Goal: Information Seeking & Learning: Learn about a topic

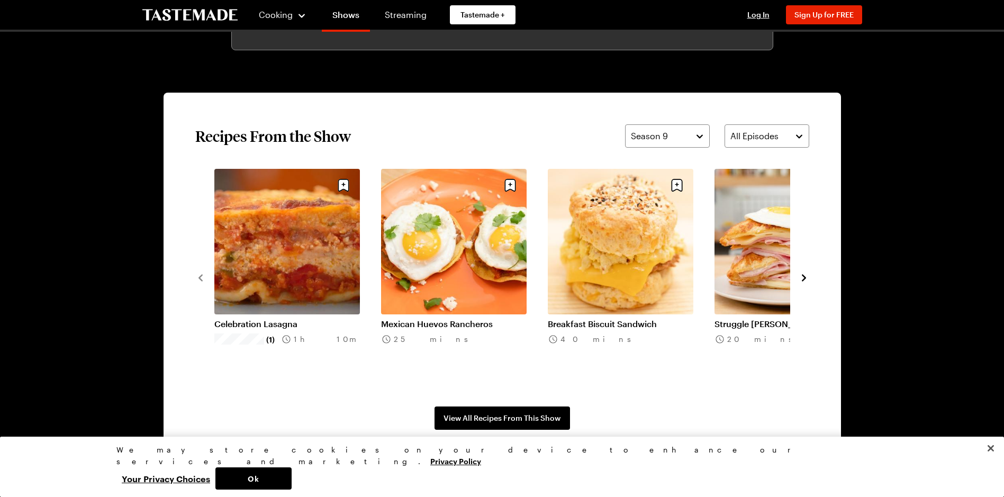
scroll to position [741, 0]
click at [805, 279] on icon "navigate to next item" at bounding box center [803, 277] width 11 height 11
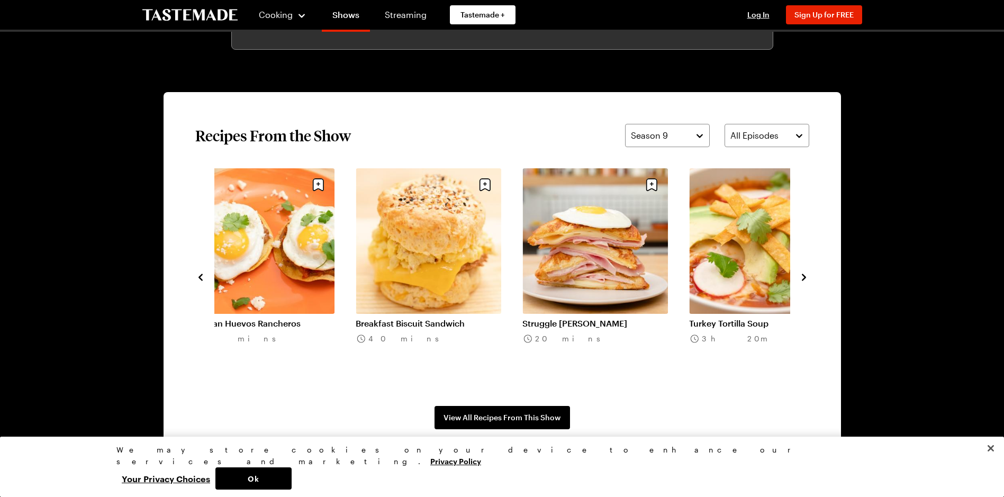
click at [805, 279] on icon "navigate to next item" at bounding box center [803, 277] width 11 height 11
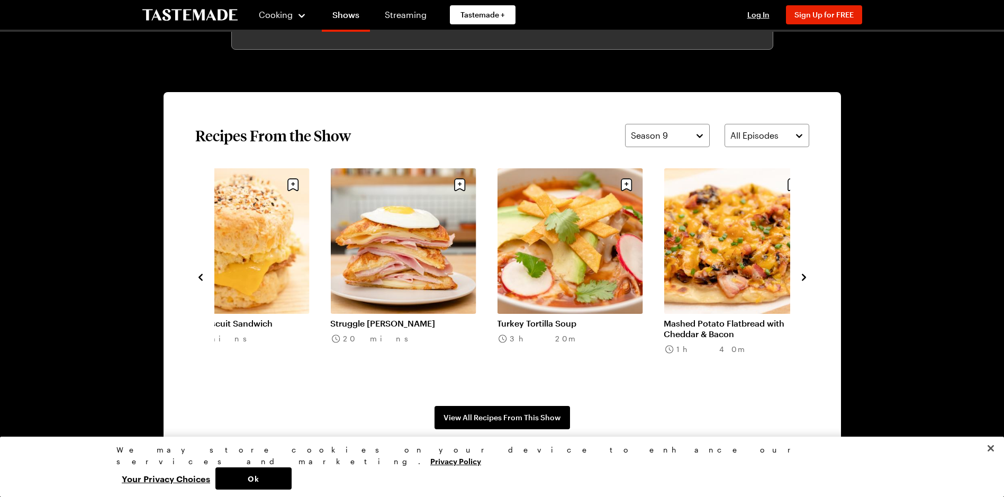
click at [805, 279] on icon "navigate to next item" at bounding box center [803, 277] width 11 height 11
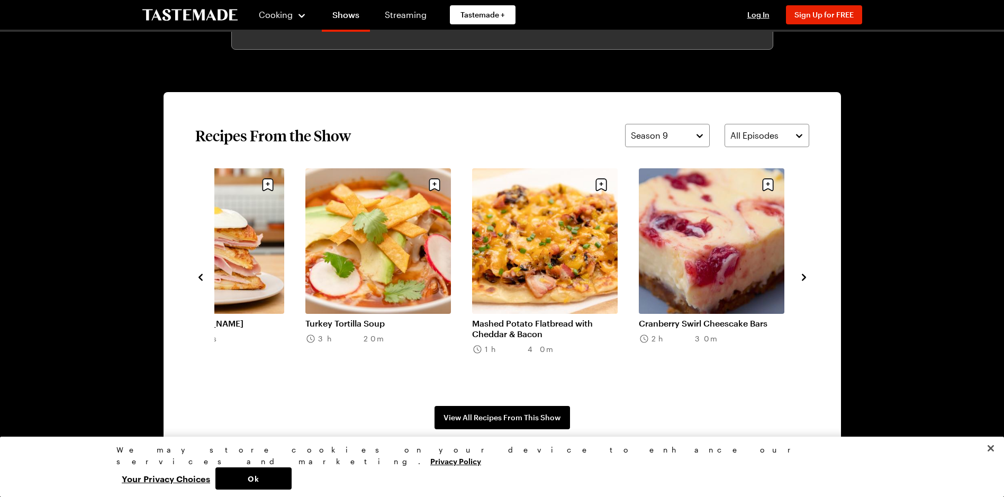
click at [805, 279] on icon "navigate to next item" at bounding box center [803, 277] width 11 height 11
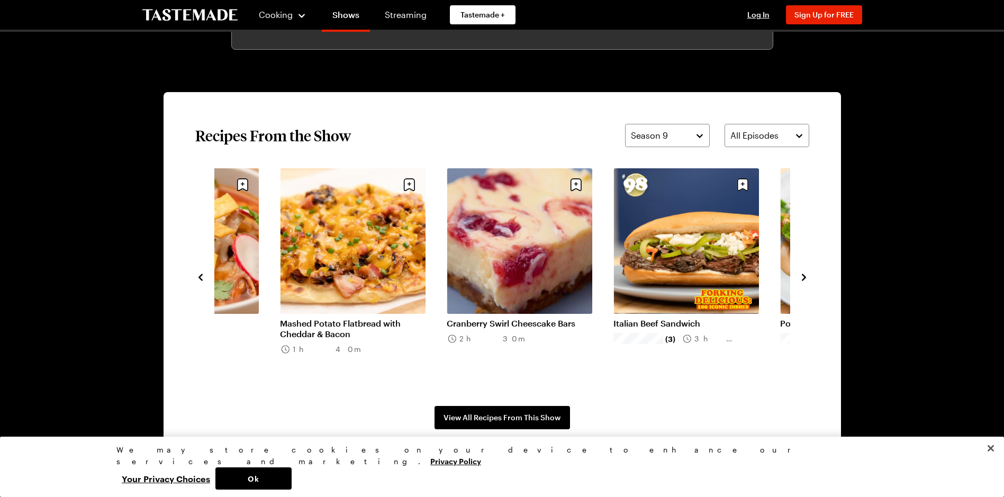
click at [805, 279] on icon "navigate to next item" at bounding box center [803, 277] width 11 height 11
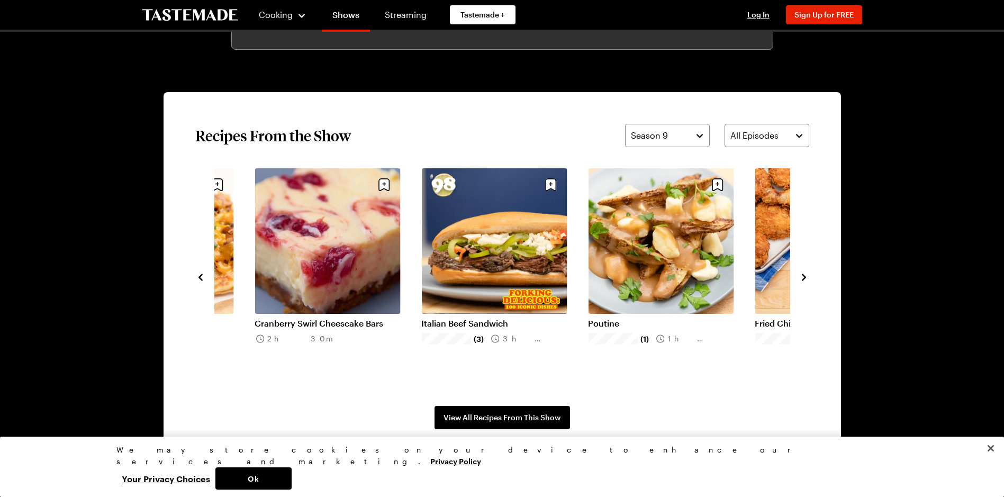
click at [805, 279] on icon "navigate to next item" at bounding box center [803, 277] width 11 height 11
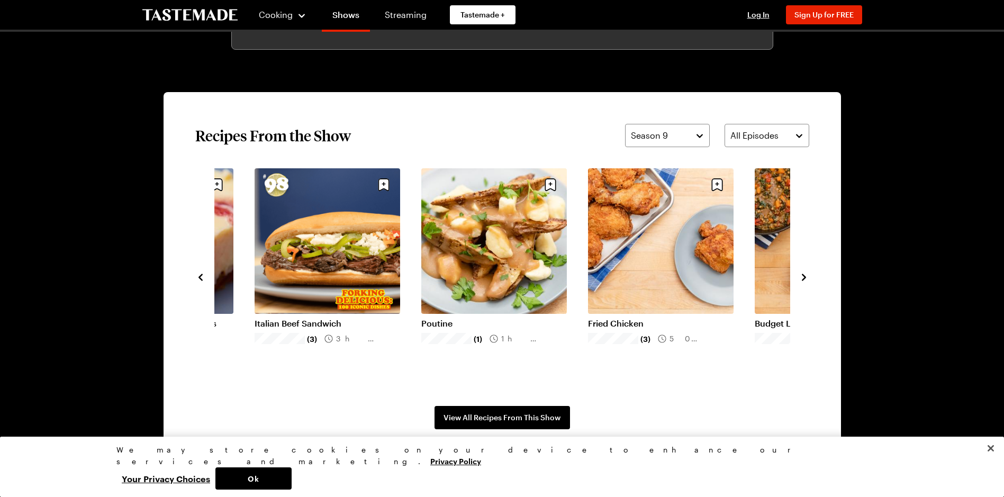
click at [805, 279] on icon "navigate to next item" at bounding box center [803, 277] width 11 height 11
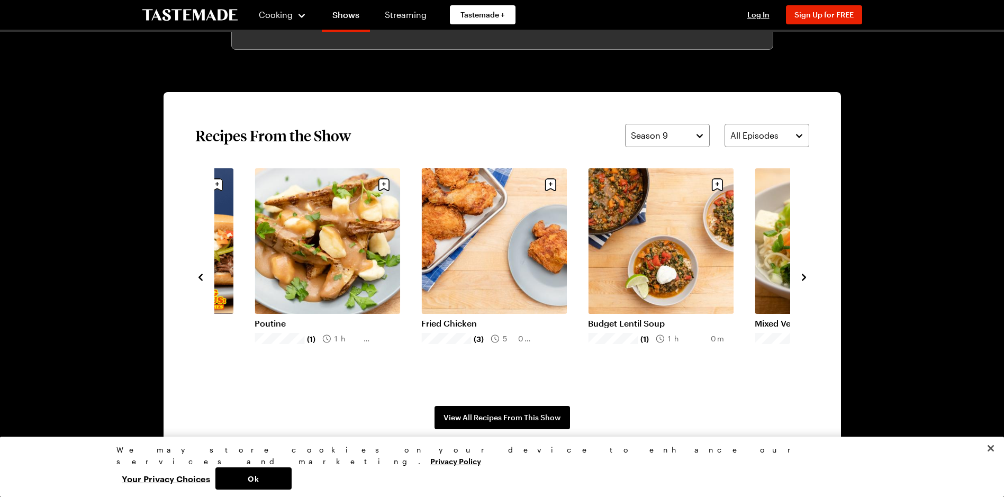
click at [805, 279] on icon "navigate to next item" at bounding box center [803, 277] width 11 height 11
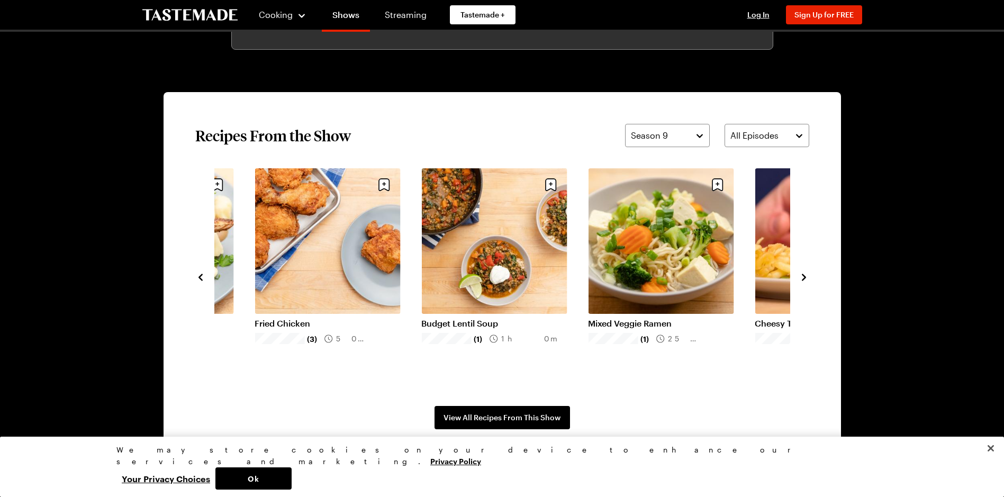
click at [805, 279] on icon "navigate to next item" at bounding box center [803, 277] width 11 height 11
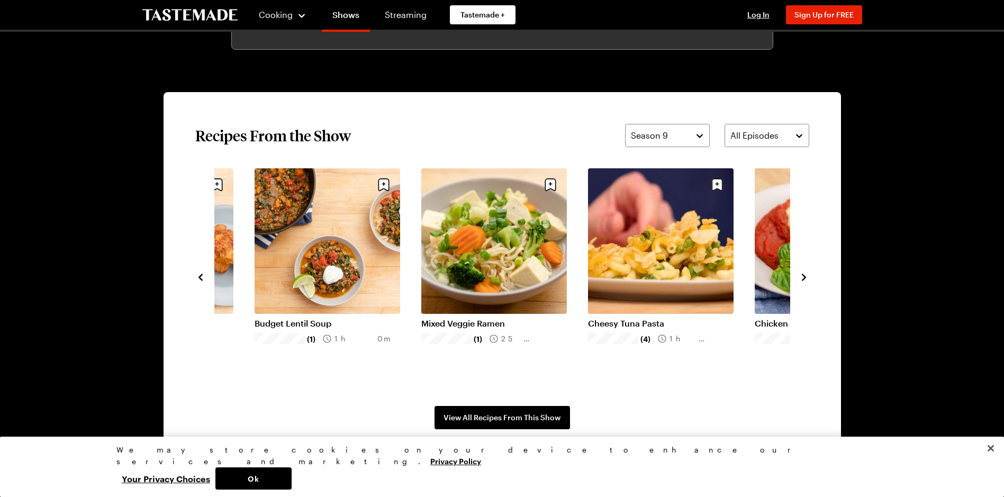
click at [805, 279] on icon "navigate to next item" at bounding box center [803, 277] width 11 height 11
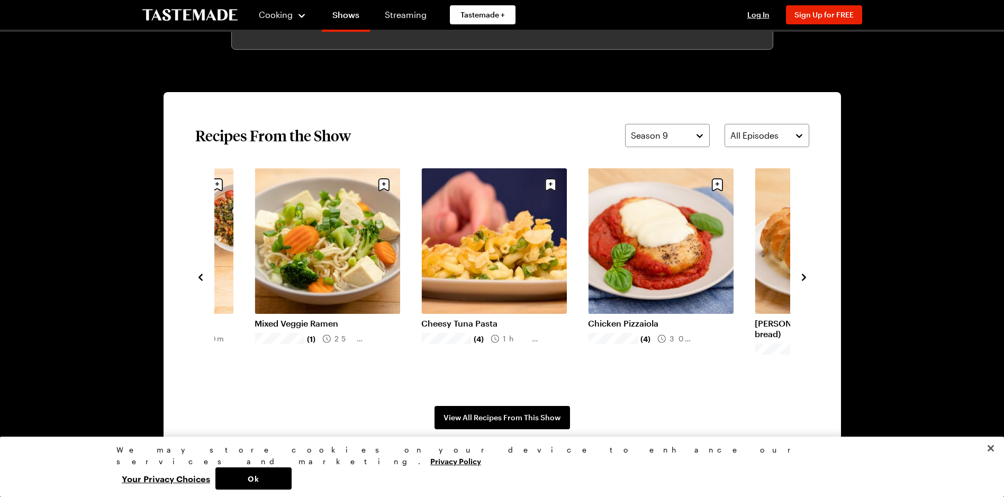
click at [805, 279] on icon "navigate to next item" at bounding box center [803, 277] width 11 height 11
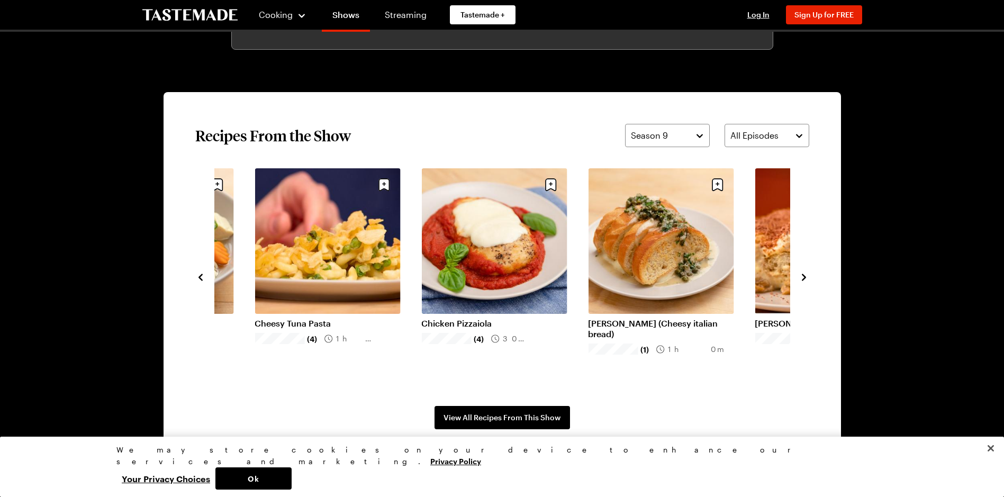
click at [805, 279] on icon "navigate to next item" at bounding box center [803, 277] width 11 height 11
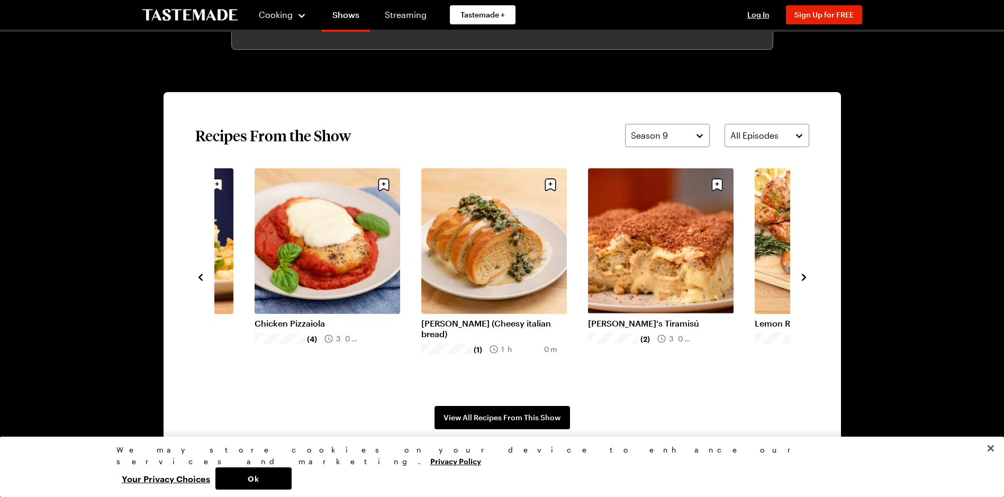
click at [805, 279] on icon "navigate to next item" at bounding box center [803, 277] width 11 height 11
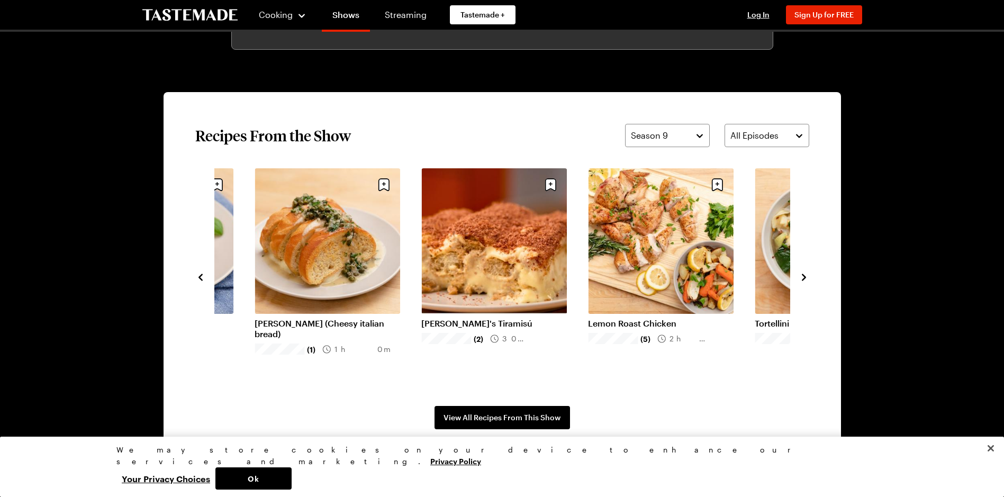
click at [805, 279] on icon "navigate to next item" at bounding box center [803, 277] width 11 height 11
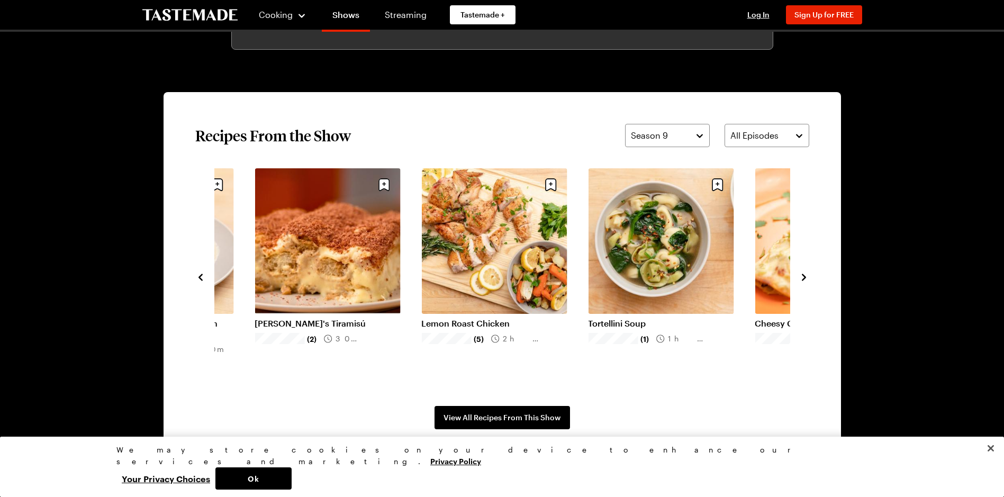
click at [805, 279] on icon "navigate to next item" at bounding box center [803, 277] width 11 height 11
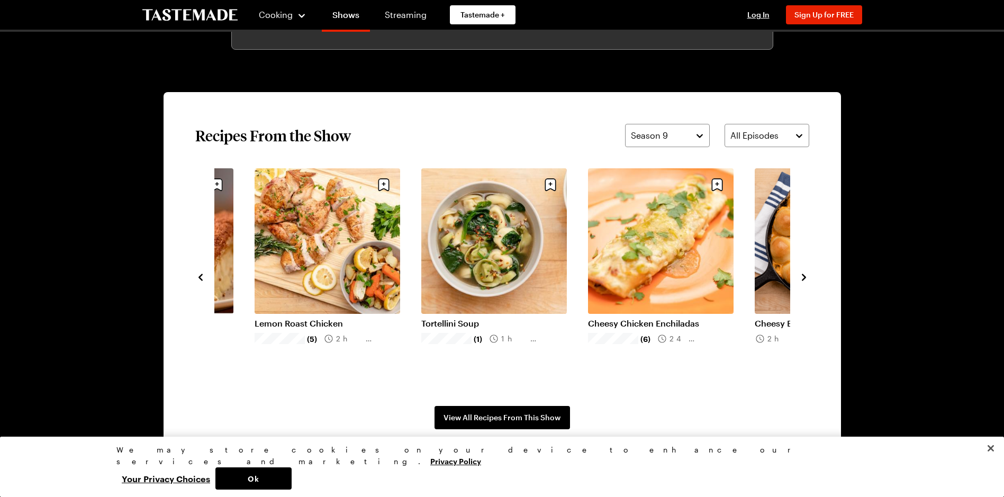
click at [805, 279] on icon "navigate to next item" at bounding box center [803, 277] width 11 height 11
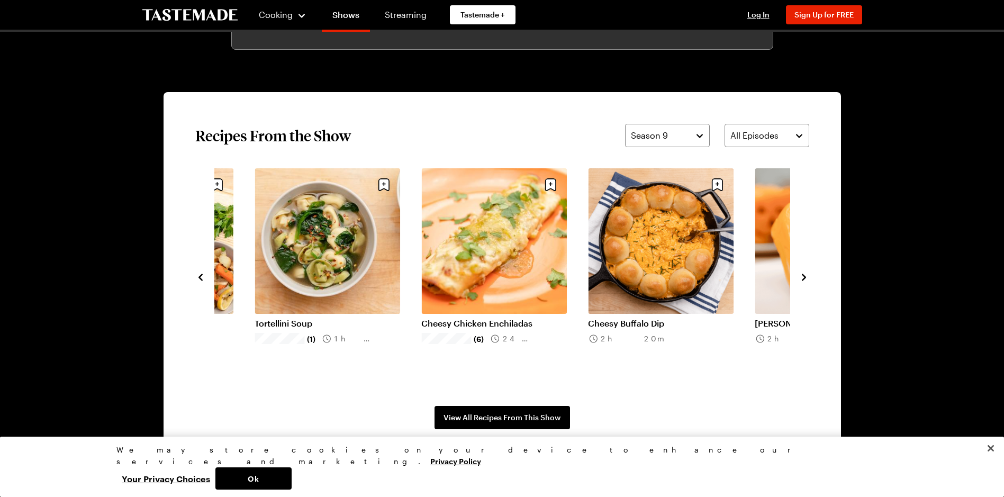
click at [805, 279] on icon "navigate to next item" at bounding box center [803, 277] width 11 height 11
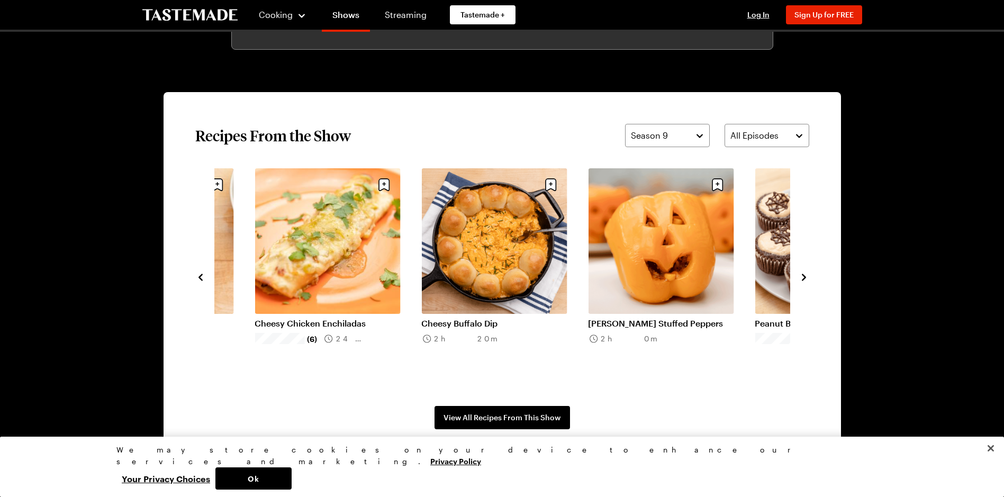
click at [805, 279] on icon "navigate to next item" at bounding box center [803, 277] width 11 height 11
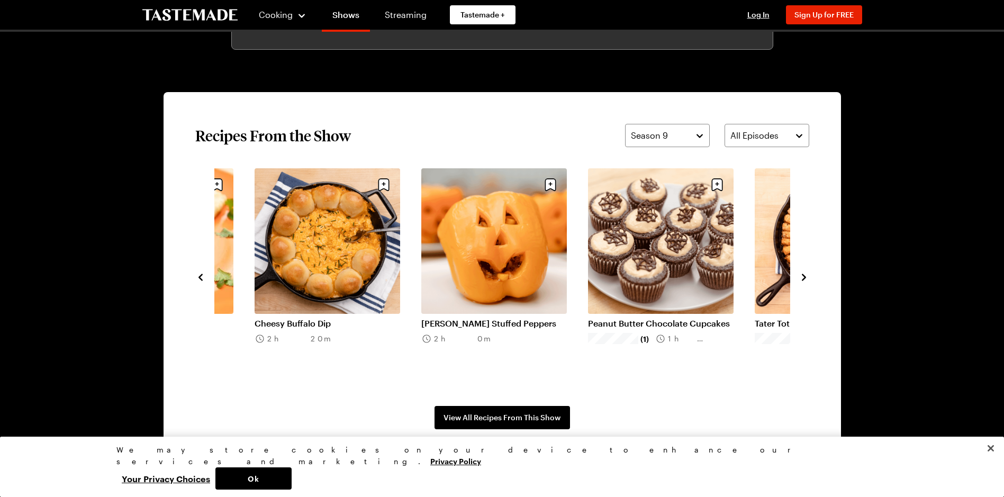
click at [805, 279] on icon "navigate to next item" at bounding box center [803, 277] width 11 height 11
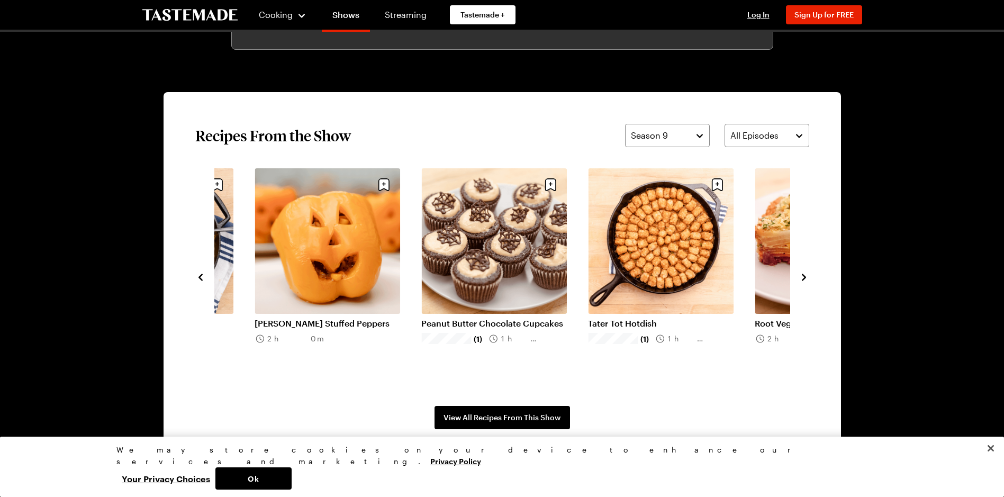
click at [805, 279] on icon "navigate to next item" at bounding box center [803, 277] width 11 height 11
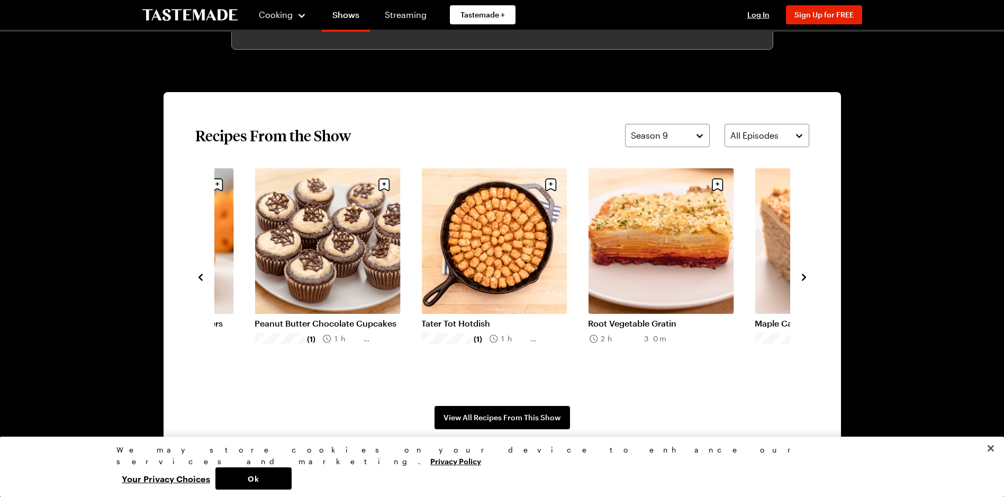
click at [805, 279] on icon "navigate to next item" at bounding box center [803, 277] width 11 height 11
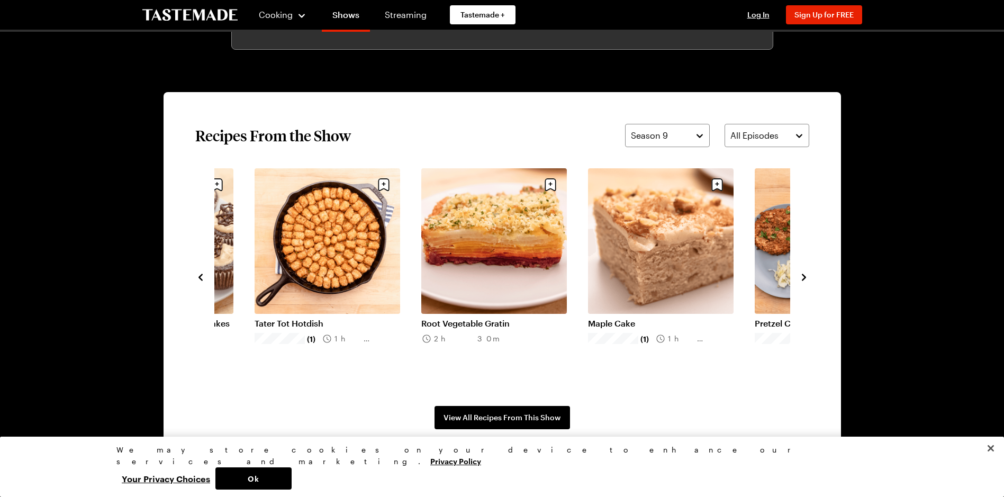
click at [805, 279] on icon "navigate to next item" at bounding box center [803, 277] width 11 height 11
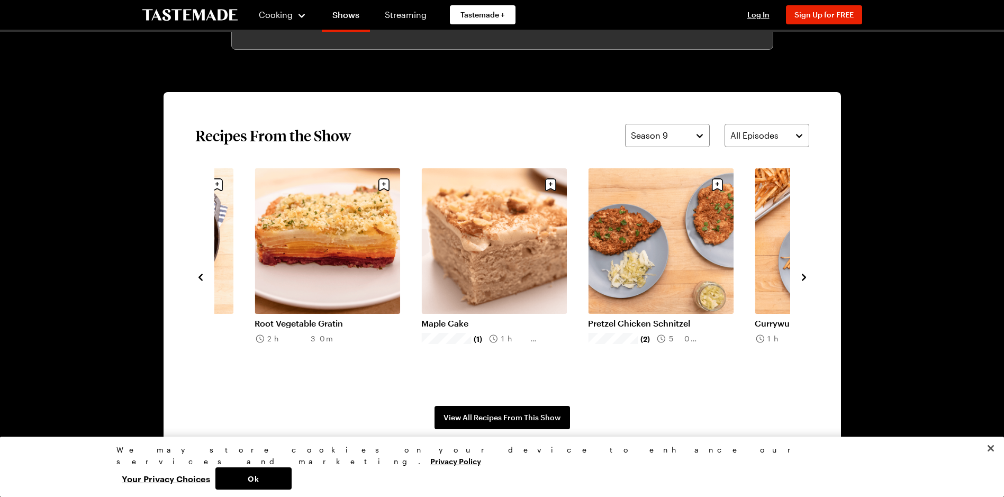
click at [805, 279] on icon "navigate to next item" at bounding box center [803, 277] width 11 height 11
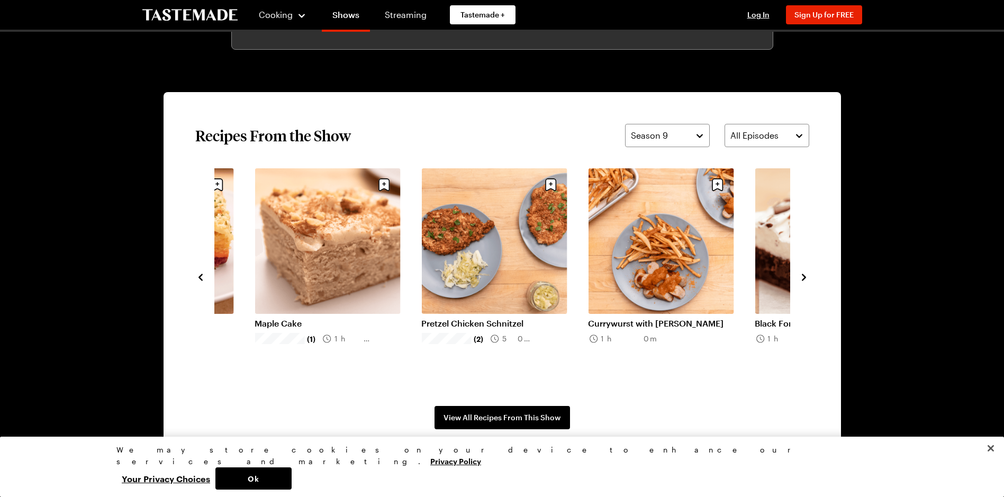
click at [805, 279] on icon "navigate to next item" at bounding box center [803, 277] width 11 height 11
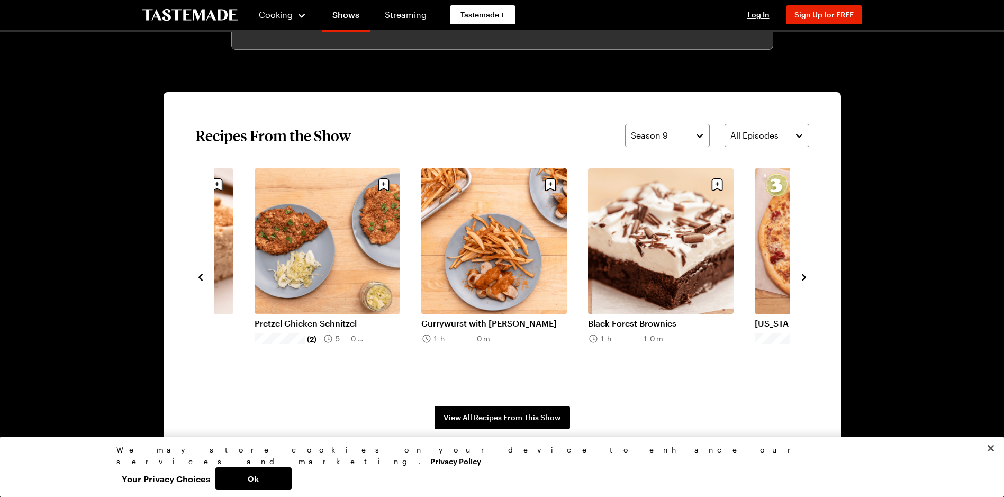
click at [805, 279] on icon "navigate to next item" at bounding box center [803, 277] width 11 height 11
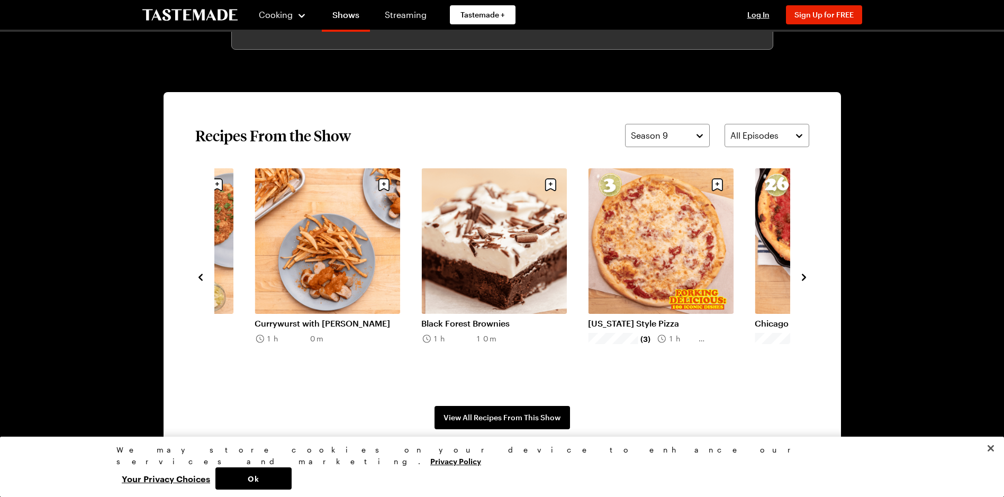
click at [805, 279] on icon "navigate to next item" at bounding box center [803, 277] width 11 height 11
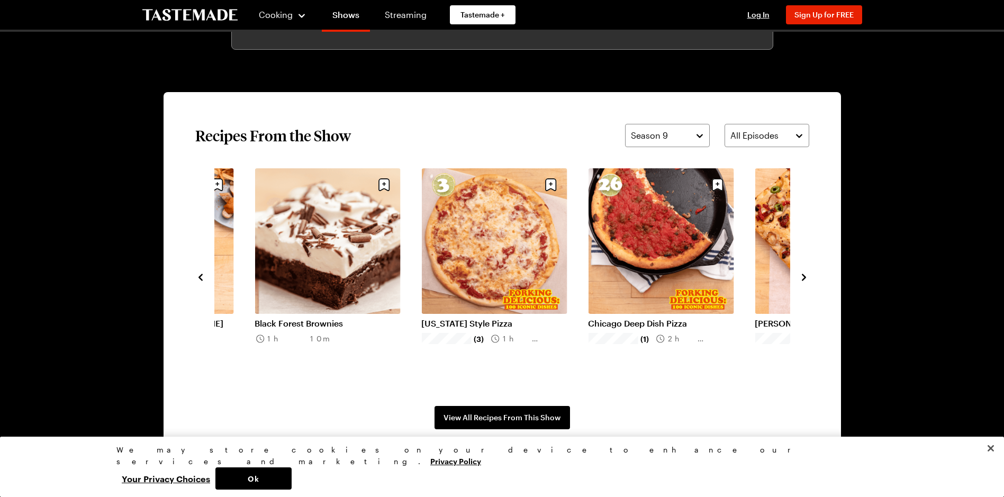
click at [805, 279] on icon "navigate to next item" at bounding box center [803, 277] width 11 height 11
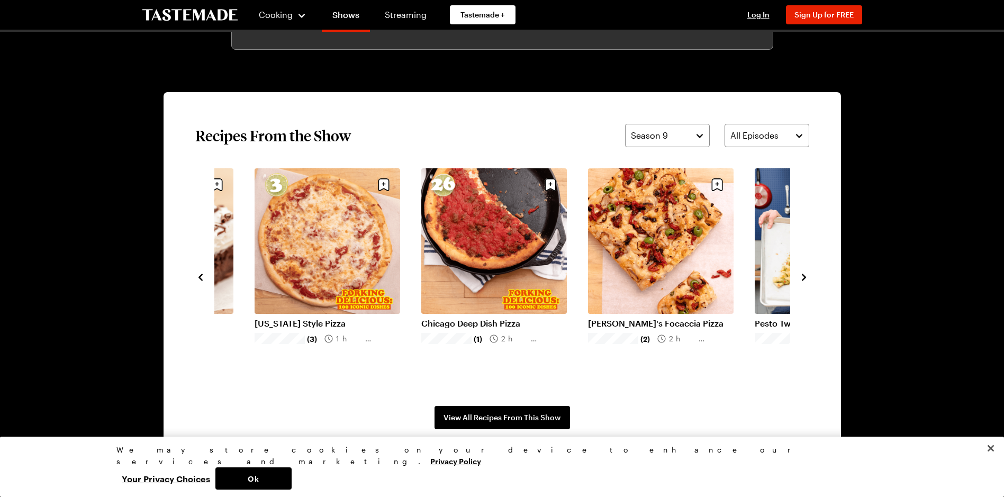
click at [805, 279] on icon "navigate to next item" at bounding box center [803, 277] width 11 height 11
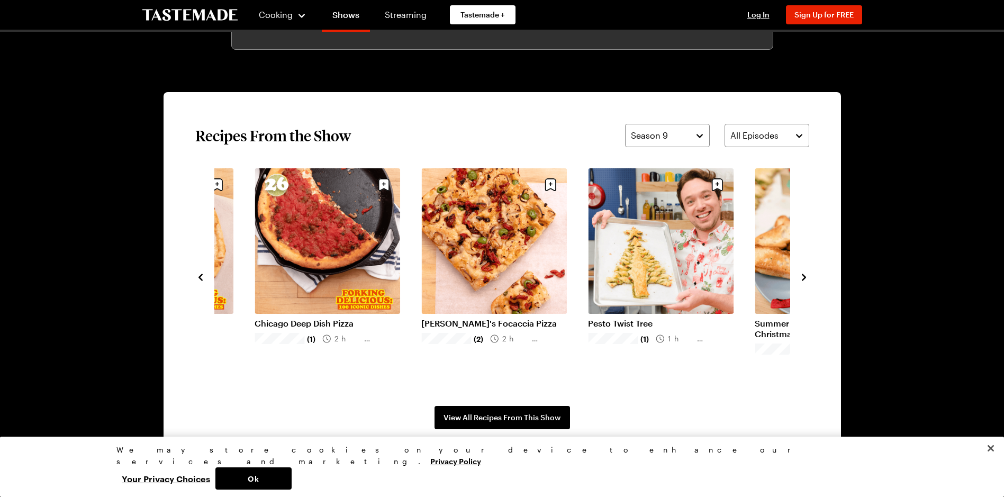
click at [801, 277] on icon "navigate to next item" at bounding box center [803, 277] width 11 height 11
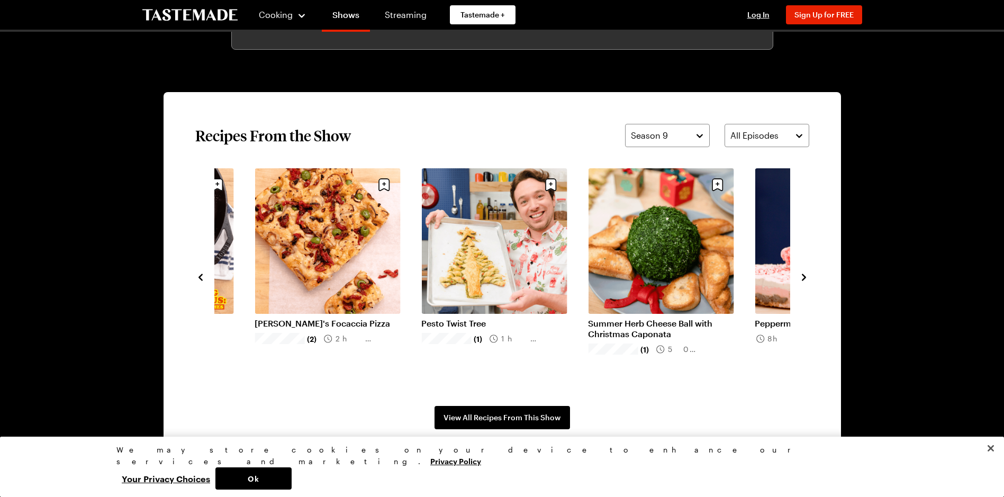
click at [801, 277] on icon "navigate to next item" at bounding box center [803, 277] width 11 height 11
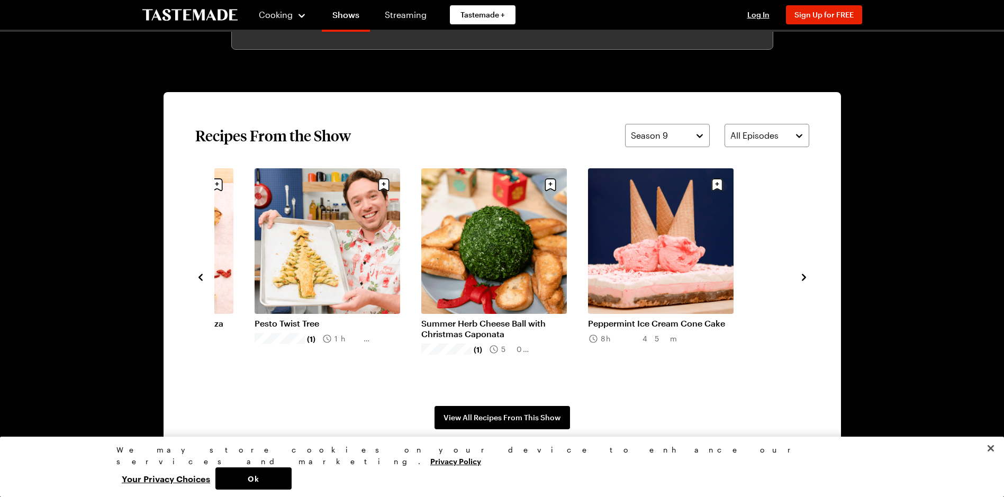
click at [801, 277] on icon "navigate to next item" at bounding box center [803, 277] width 11 height 11
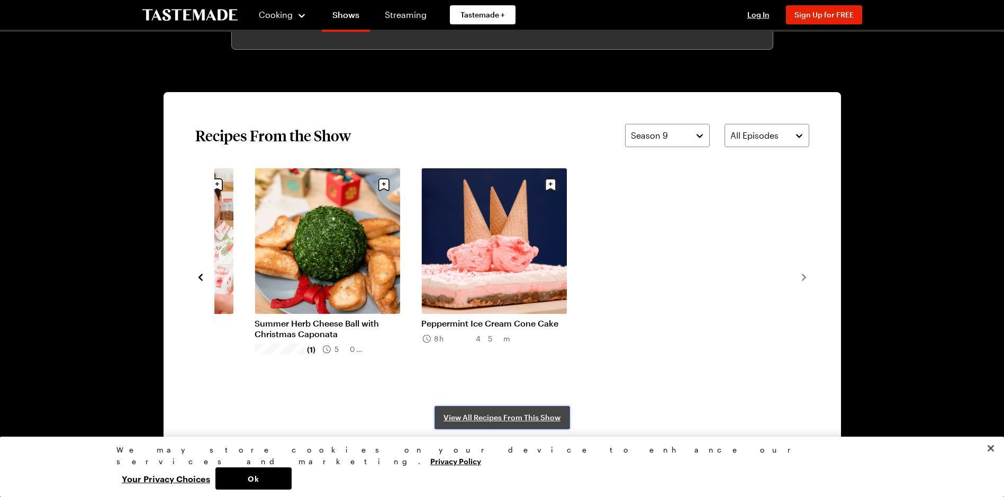
click at [485, 408] on link "View All Recipes From This Show" at bounding box center [501, 417] width 135 height 23
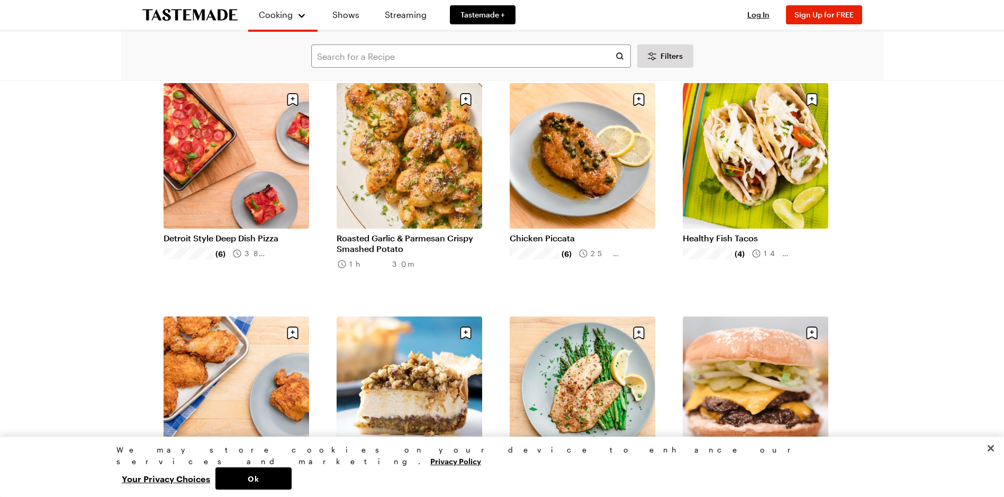
scroll to position [899, 0]
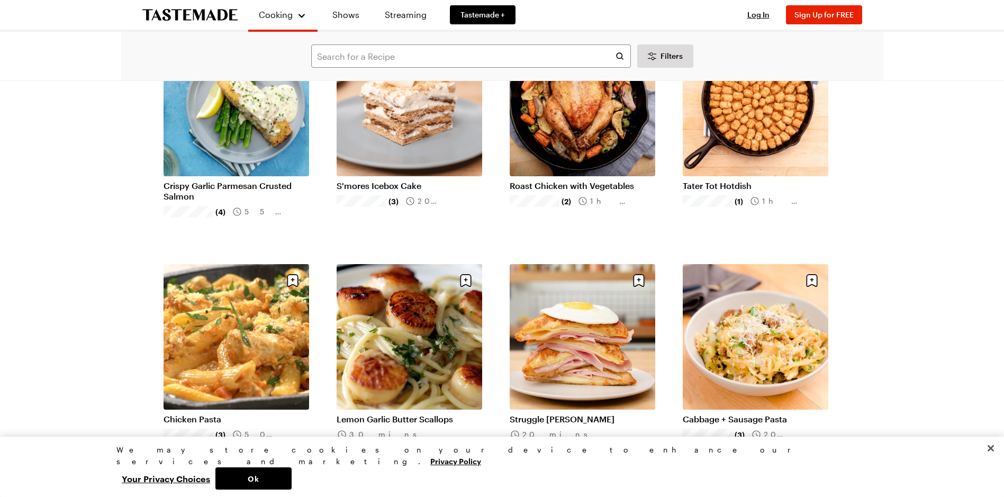
scroll to position [2328, 0]
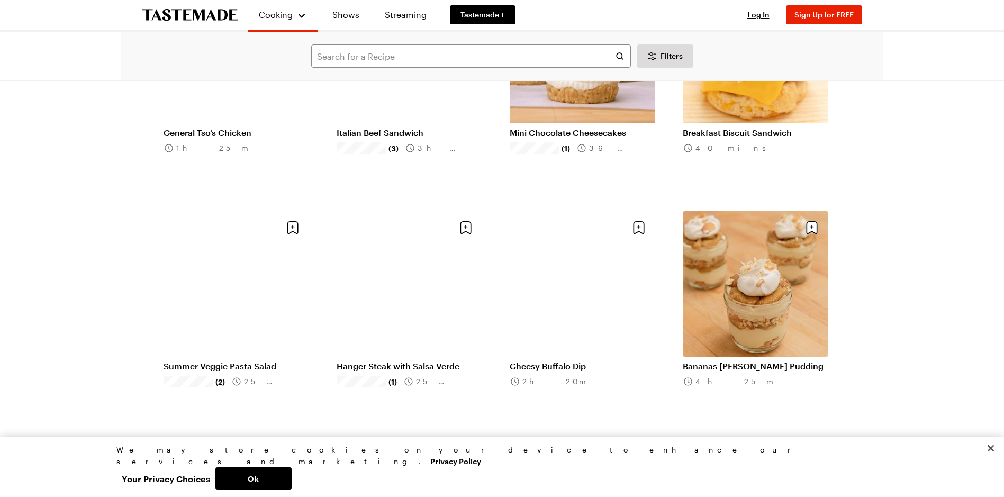
scroll to position [3703, 0]
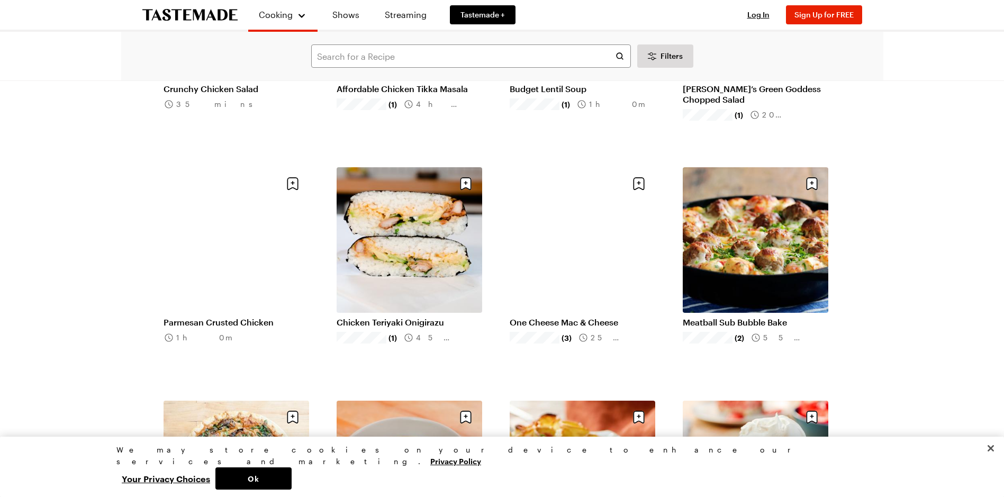
scroll to position [4655, 0]
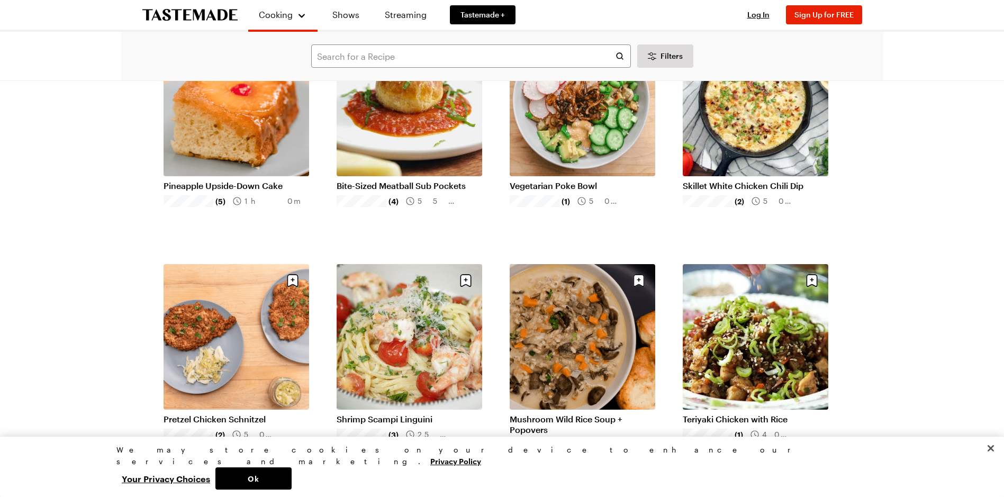
scroll to position [6454, 0]
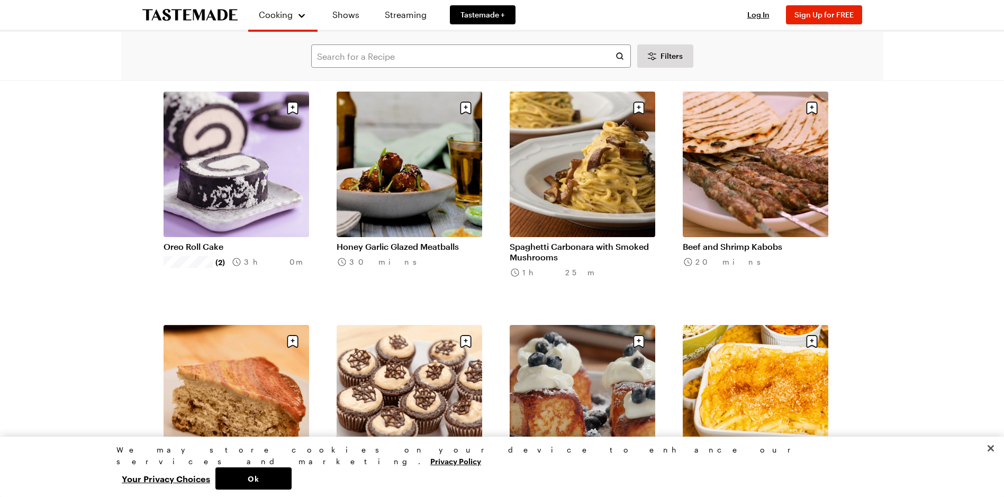
scroll to position [8041, 0]
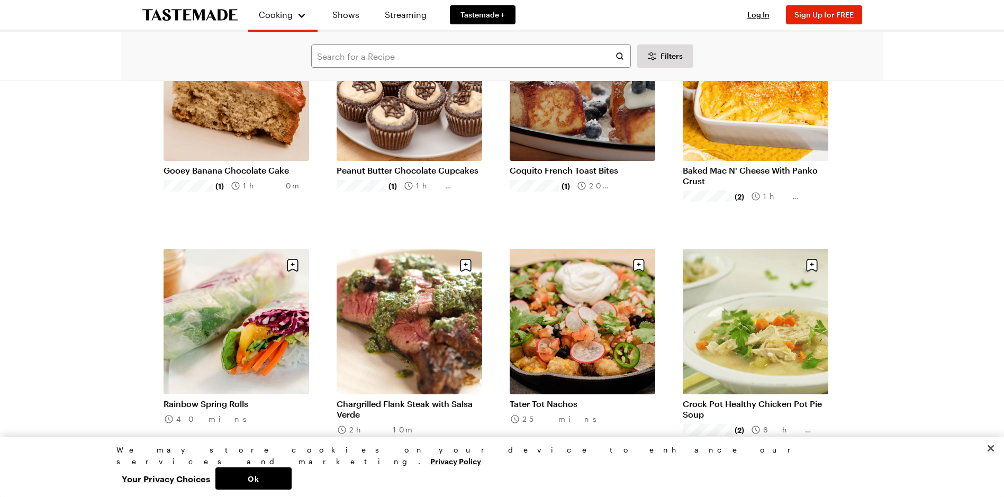
scroll to position [8465, 0]
